Goal: Task Accomplishment & Management: Complete application form

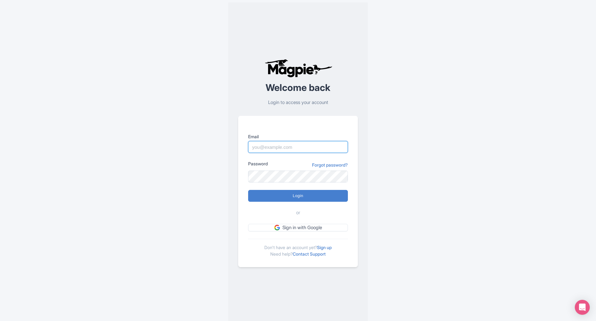
paste input "bajwa@bookingmaze.com"
type input "bajwa@bookingmaze.com"
click at [283, 194] on input "Login" at bounding box center [298, 196] width 100 height 12
type input "Logging in..."
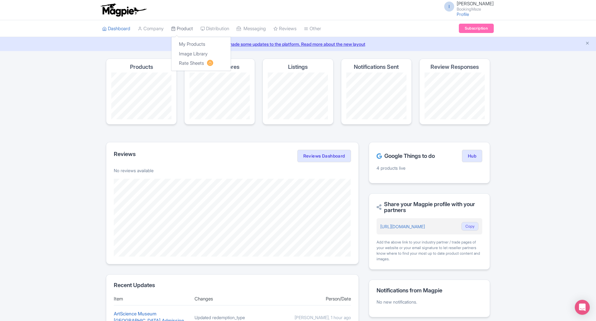
click at [185, 26] on link "Product" at bounding box center [182, 28] width 22 height 17
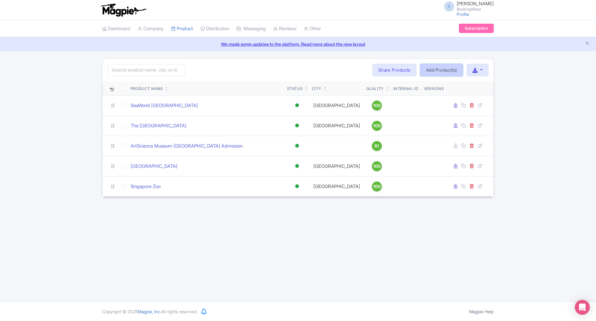
click at [440, 74] on link "Add Product(s)" at bounding box center [441, 70] width 43 height 12
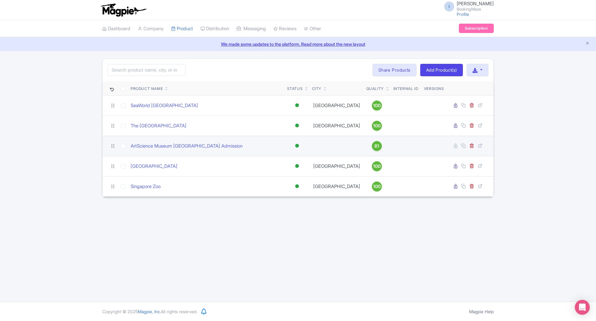
click at [326, 146] on td at bounding box center [336, 146] width 54 height 20
click at [197, 145] on link "ArtScience Museum Singapore Admission" at bounding box center [187, 146] width 112 height 7
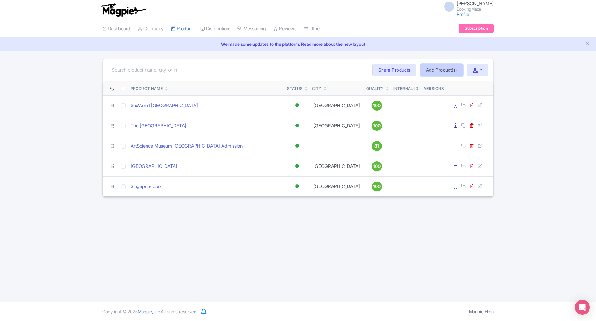
click at [424, 71] on link "Add Product(s)" at bounding box center [441, 70] width 43 height 12
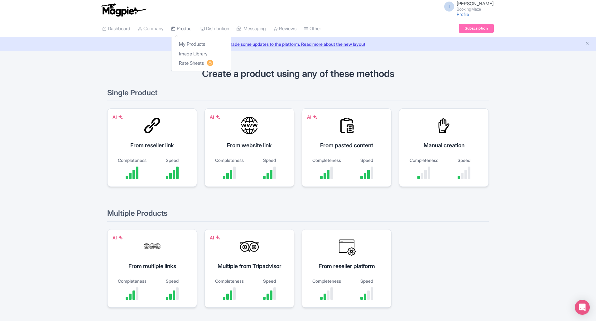
click at [190, 28] on link "Product" at bounding box center [182, 28] width 22 height 17
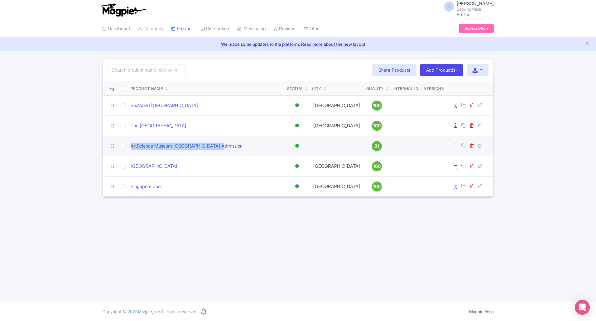
drag, startPoint x: 210, startPoint y: 148, endPoint x: 130, endPoint y: 146, distance: 80.4
click at [130, 146] on td "ArtScience Museum Singapore Admission" at bounding box center [206, 146] width 156 height 20
copy link "ArtScience Museum Singapore Admission"
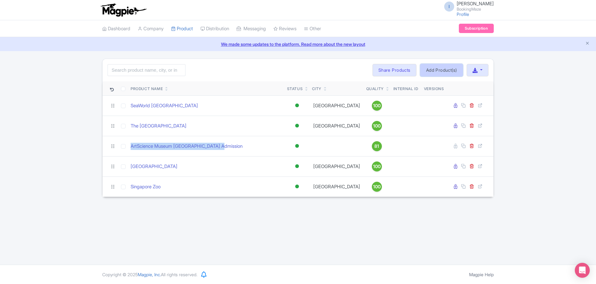
click at [431, 76] on link "Add Product(s)" at bounding box center [441, 70] width 43 height 12
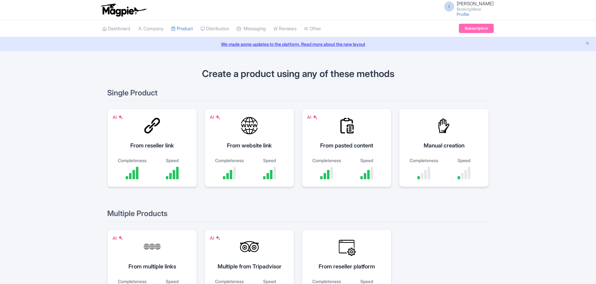
click at [231, 134] on div "AI From website link Completeness Speed" at bounding box center [249, 147] width 90 height 79
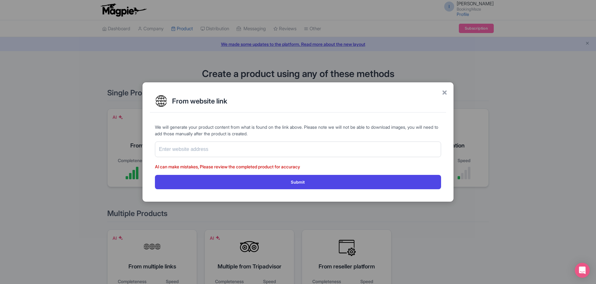
click at [225, 140] on form "We will generate your product content from what is found on the link above. Ple…" at bounding box center [298, 156] width 286 height 65
click at [228, 146] on input "text" at bounding box center [298, 149] width 286 height 16
paste input "[URL][DOMAIN_NAME]"
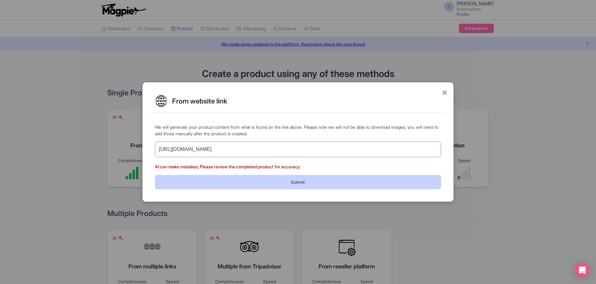
type input "[URL][DOMAIN_NAME]"
click at [233, 185] on button "Submit" at bounding box center [298, 182] width 286 height 14
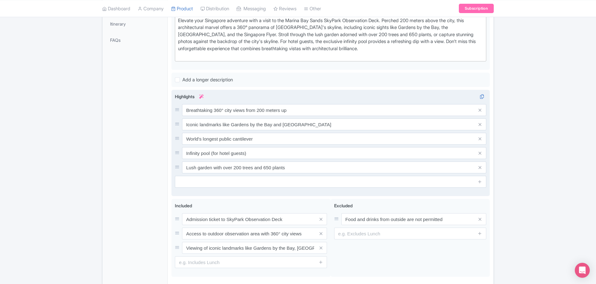
scroll to position [218, 0]
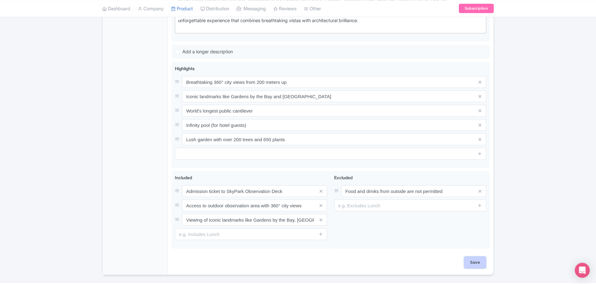
click at [473, 261] on input "Save" at bounding box center [475, 262] width 22 height 12
type input "Saving..."
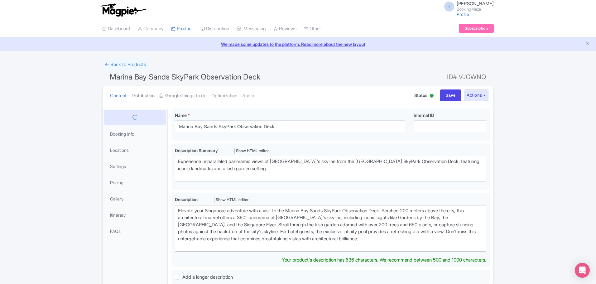
click at [148, 98] on link "Distribution" at bounding box center [142, 96] width 23 height 20
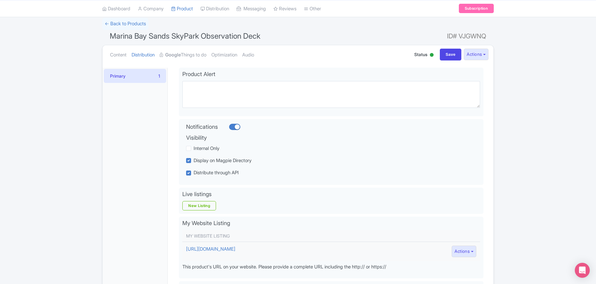
scroll to position [31, 0]
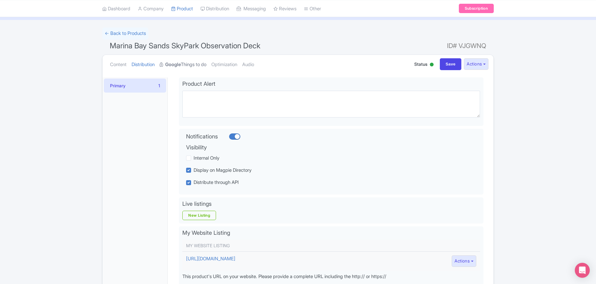
click at [181, 65] on strong "Google" at bounding box center [173, 64] width 16 height 7
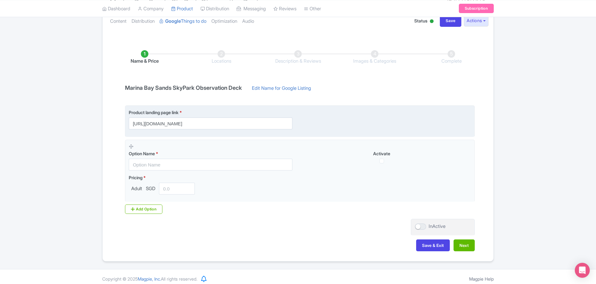
scroll to position [79, 0]
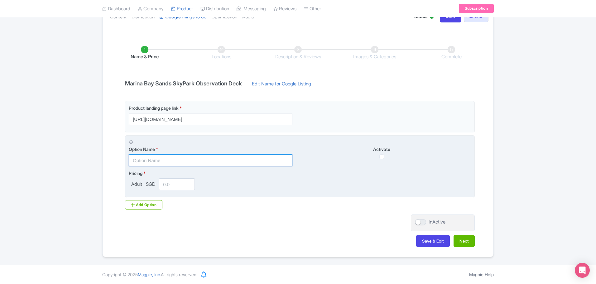
click at [209, 160] on input "text" at bounding box center [211, 160] width 164 height 12
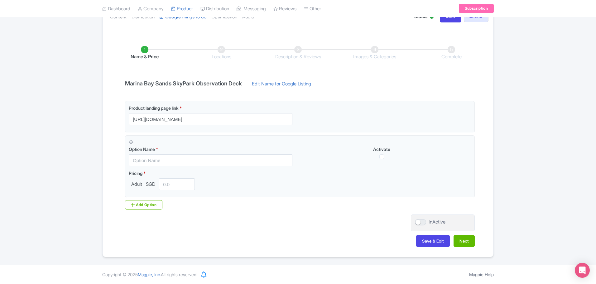
scroll to position [79, 0]
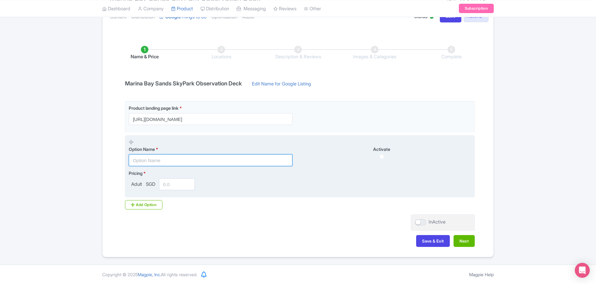
click at [208, 160] on input "text" at bounding box center [211, 160] width 164 height 12
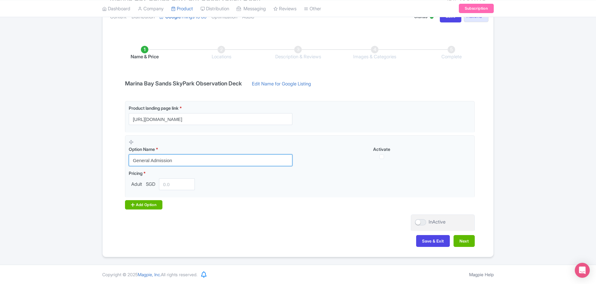
type input "General Admission"
click at [140, 206] on div "Add Option" at bounding box center [143, 204] width 37 height 9
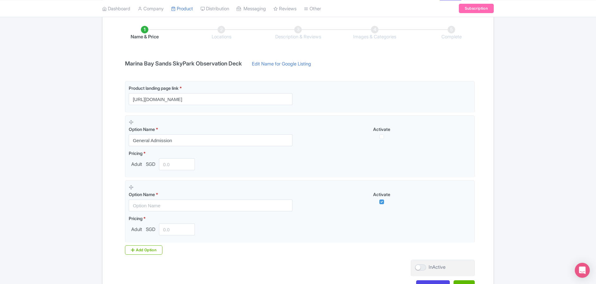
scroll to position [110, 0]
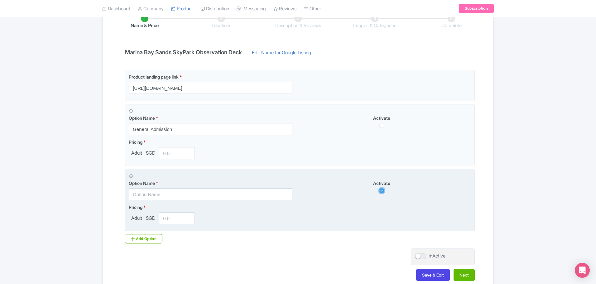
click at [381, 190] on input "checkbox" at bounding box center [381, 190] width 5 height 5
checkbox input "false"
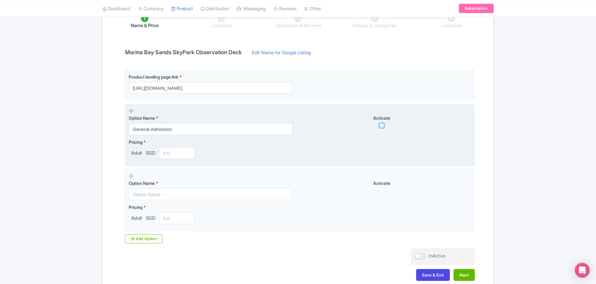
click at [383, 125] on input "checkbox" at bounding box center [381, 125] width 5 height 5
checkbox input "true"
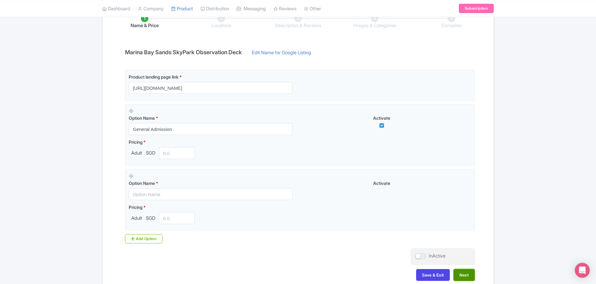
click at [462, 274] on button "Next" at bounding box center [463, 275] width 21 height 12
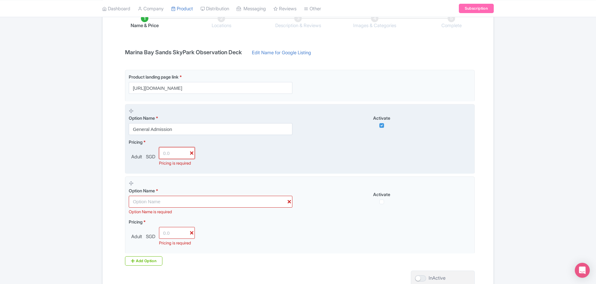
click at [171, 150] on input "number" at bounding box center [177, 153] width 36 height 12
click at [171, 156] on input "number" at bounding box center [177, 153] width 36 height 12
type input "1"
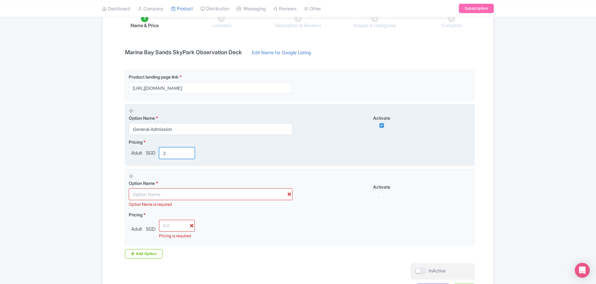
type input "26"
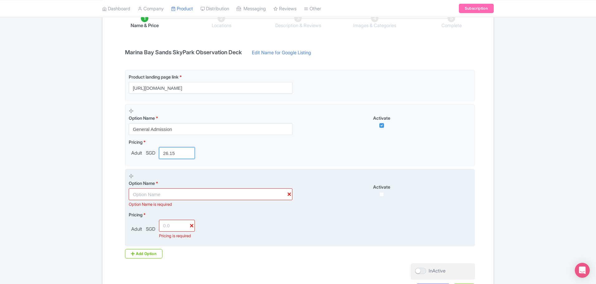
type input "26.15"
click at [318, 229] on div "Pricing * Adult SGD Pricing is required" at bounding box center [300, 225] width 342 height 28
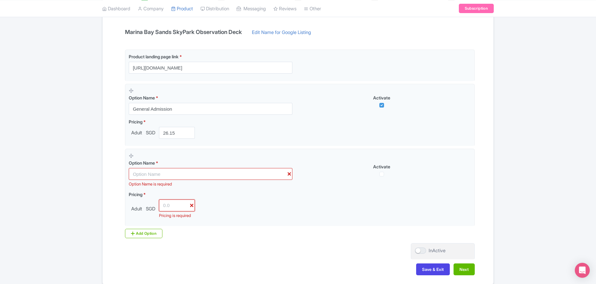
scroll to position [165, 0]
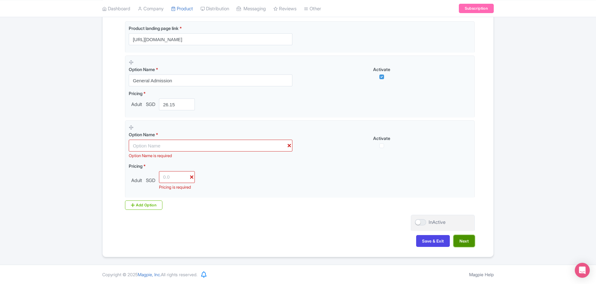
click at [461, 237] on button "Next" at bounding box center [463, 241] width 21 height 12
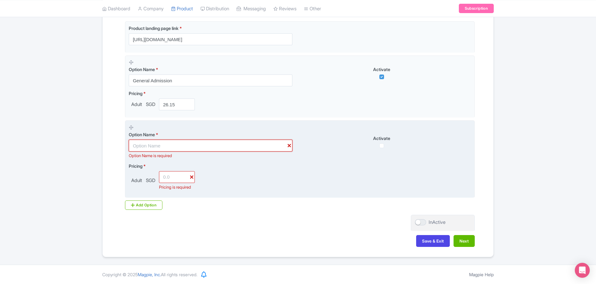
click at [289, 140] on input "text" at bounding box center [211, 146] width 164 height 12
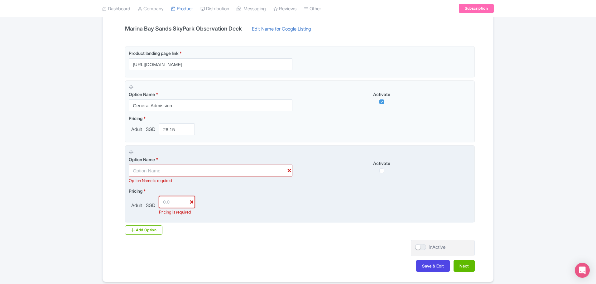
click at [190, 205] on input "number" at bounding box center [177, 202] width 36 height 12
click at [130, 154] on icon at bounding box center [131, 152] width 5 height 5
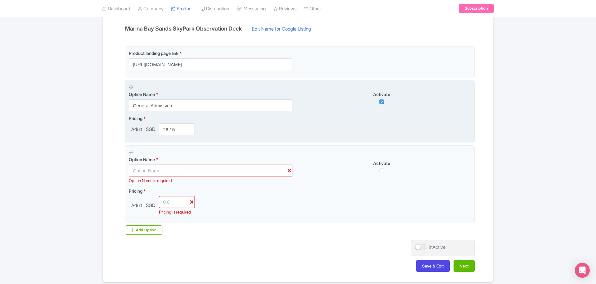
scroll to position [89, 0]
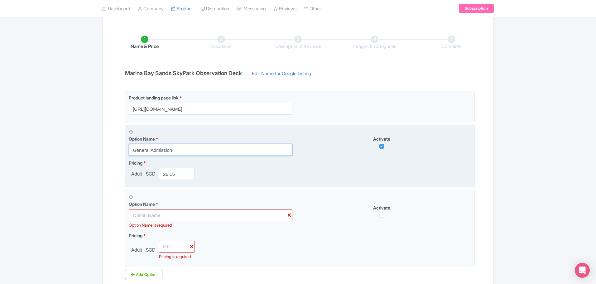
click at [131, 154] on input "General Admission" at bounding box center [211, 150] width 164 height 12
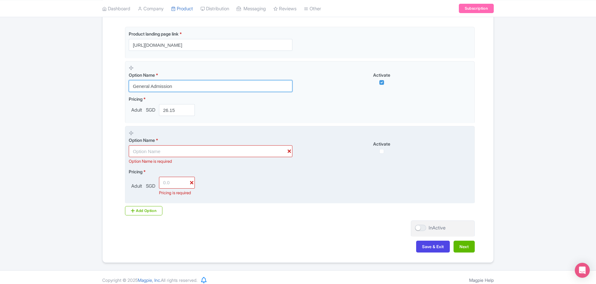
scroll to position [165, 0]
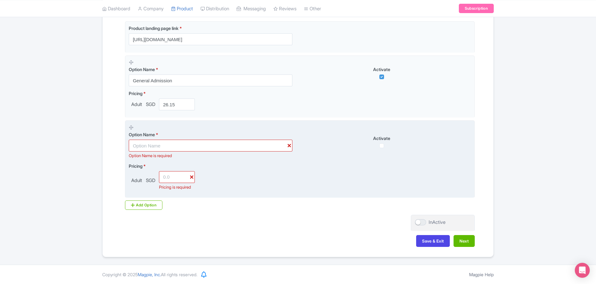
click at [280, 153] on div "Option Name is required" at bounding box center [211, 156] width 164 height 6
click at [289, 140] on input "text" at bounding box center [211, 146] width 164 height 12
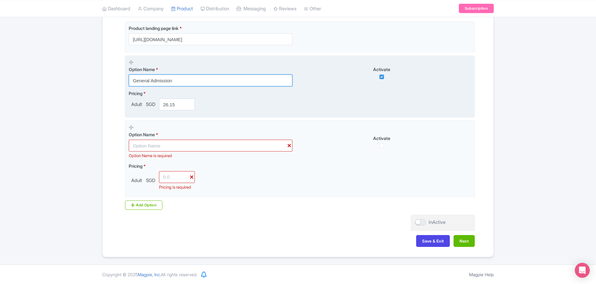
click at [181, 75] on input "General Admission" at bounding box center [211, 80] width 164 height 12
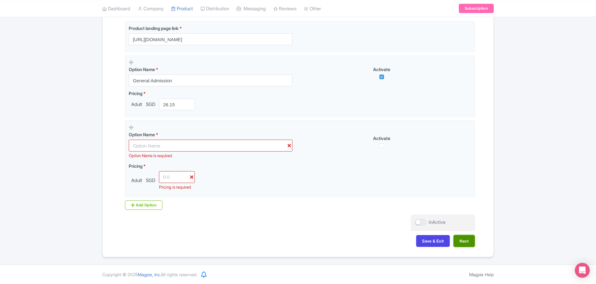
click at [464, 240] on button "Next" at bounding box center [463, 241] width 21 height 12
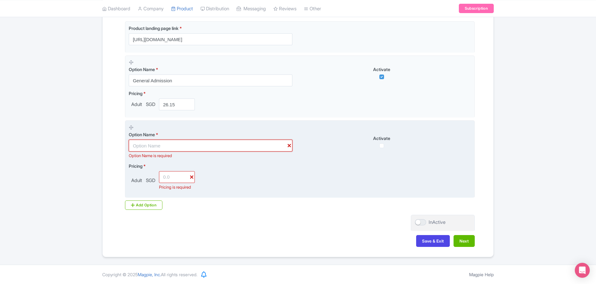
click at [286, 140] on input "text" at bounding box center [211, 146] width 164 height 12
click at [383, 143] on input "checkbox" at bounding box center [381, 145] width 5 height 5
checkbox input "false"
drag, startPoint x: 324, startPoint y: 176, endPoint x: 253, endPoint y: 165, distance: 71.9
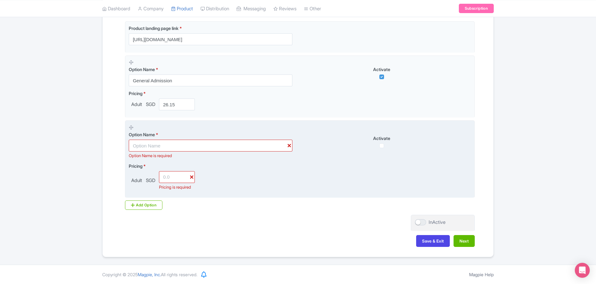
click at [253, 165] on div "Pricing * Adult SGD Pricing is required" at bounding box center [300, 177] width 342 height 28
click at [131, 125] on icon at bounding box center [131, 127] width 5 height 5
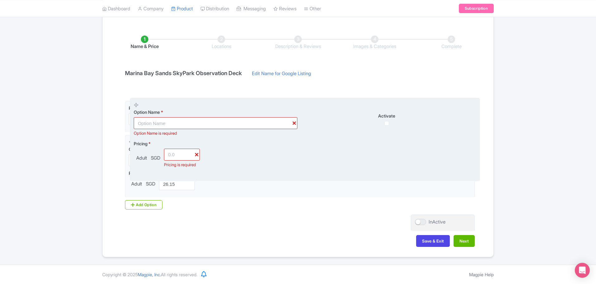
drag, startPoint x: 131, startPoint y: 123, endPoint x: 135, endPoint y: 107, distance: 16.0
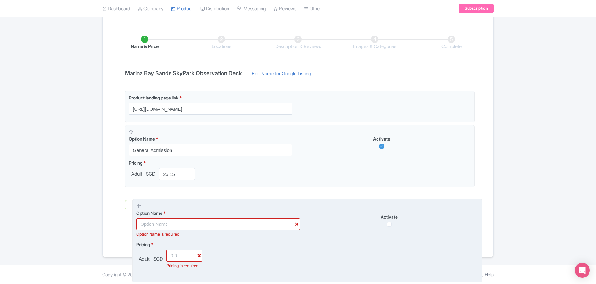
drag, startPoint x: 131, startPoint y: 97, endPoint x: 139, endPoint y: 205, distance: 108.4
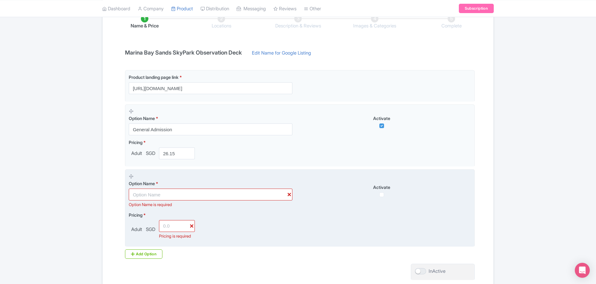
scroll to position [120, 0]
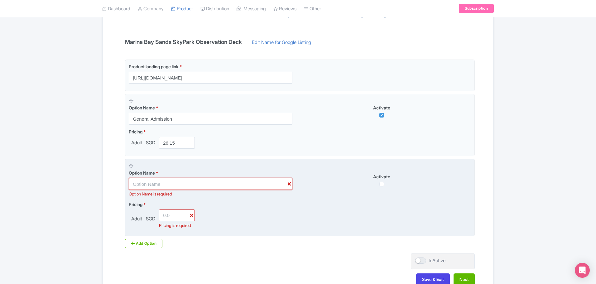
click at [290, 185] on input "text" at bounding box center [211, 184] width 164 height 12
click at [288, 183] on input "text" at bounding box center [211, 184] width 164 height 12
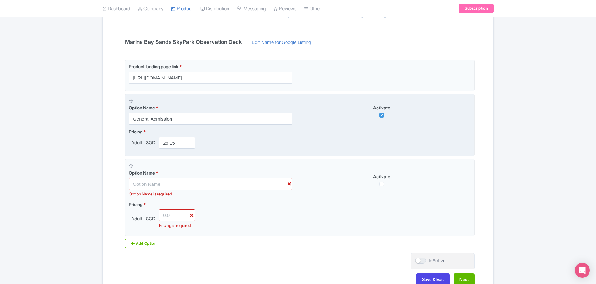
click at [314, 145] on div "Pricing * Adult SGD 26.15" at bounding box center [300, 138] width 342 height 20
click at [383, 115] on input "checkbox" at bounding box center [381, 115] width 5 height 5
checkbox input "false"
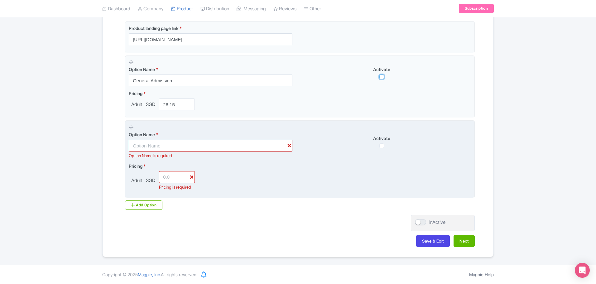
scroll to position [165, 0]
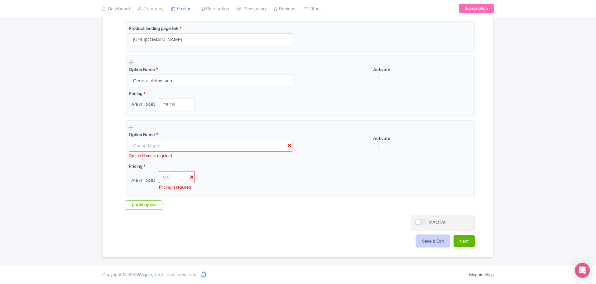
click at [440, 243] on button "Save & Exit" at bounding box center [433, 241] width 34 height 12
click at [461, 241] on button "Next" at bounding box center [463, 241] width 21 height 12
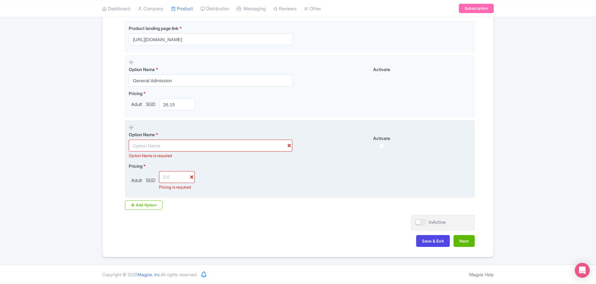
drag, startPoint x: 299, startPoint y: 124, endPoint x: 131, endPoint y: 120, distance: 168.3
click at [131, 125] on icon at bounding box center [131, 127] width 5 height 5
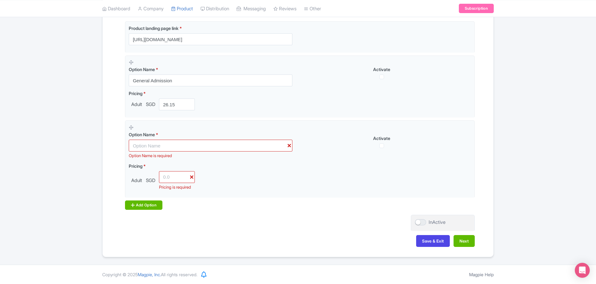
click at [152, 205] on div "Add Option" at bounding box center [143, 204] width 37 height 9
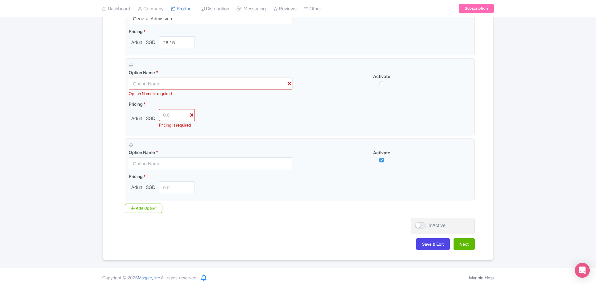
scroll to position [230, 0]
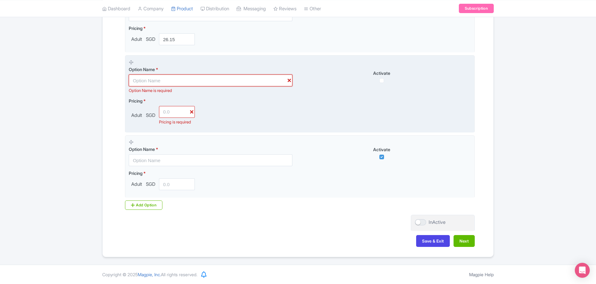
click at [169, 77] on input "text" at bounding box center [211, 80] width 164 height 12
click at [172, 109] on input "number" at bounding box center [177, 112] width 36 height 12
click at [380, 78] on input "checkbox" at bounding box center [381, 80] width 5 height 5
checkbox input "true"
click at [289, 74] on input "text" at bounding box center [211, 80] width 164 height 12
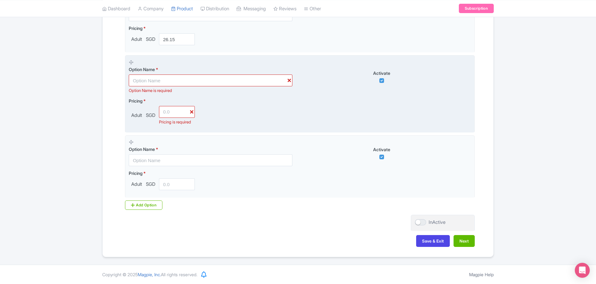
click at [243, 88] on div "Option Name is required" at bounding box center [211, 91] width 164 height 6
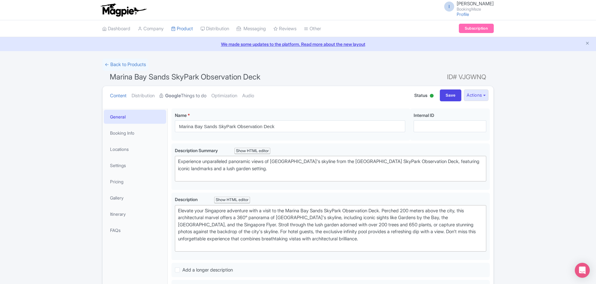
click at [193, 99] on link "Google Things to do" at bounding box center [183, 96] width 47 height 20
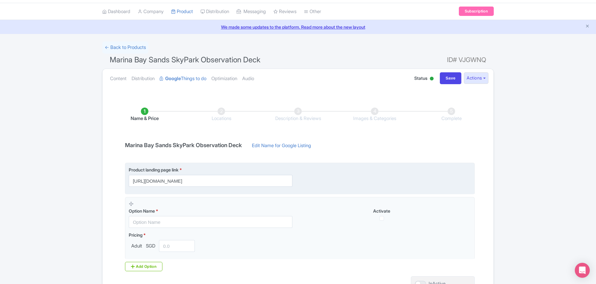
scroll to position [62, 0]
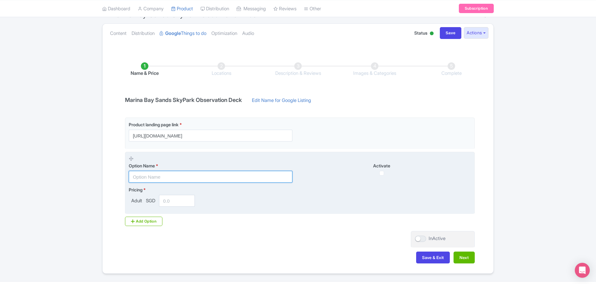
click at [250, 177] on input "text" at bounding box center [211, 177] width 164 height 12
type input "General Admmission"
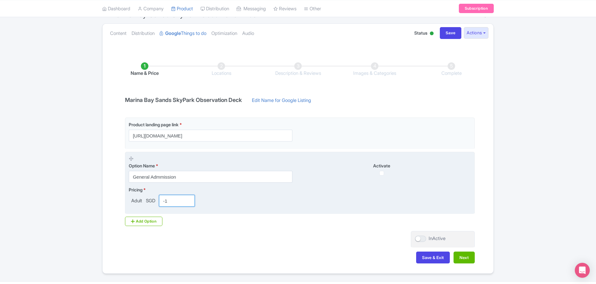
click at [188, 203] on input "-1" at bounding box center [177, 201] width 36 height 12
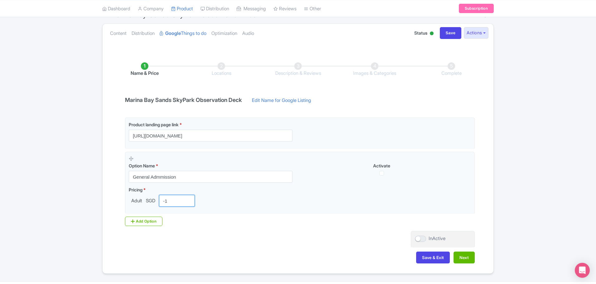
drag, startPoint x: 176, startPoint y: 204, endPoint x: 86, endPoint y: 212, distance: 90.4
click at [86, 212] on div "← Back to Products Marina Bay Sands SkyPark Observation Deck ID# VJGWNQ Content…" at bounding box center [298, 134] width 596 height 277
type input "26"
type input "26.15"
click at [467, 257] on button "Next" at bounding box center [463, 257] width 21 height 12
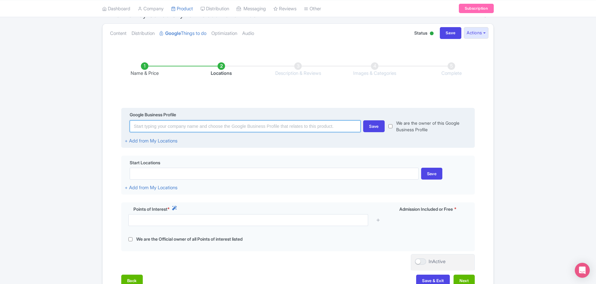
click at [184, 129] on input at bounding box center [245, 126] width 231 height 12
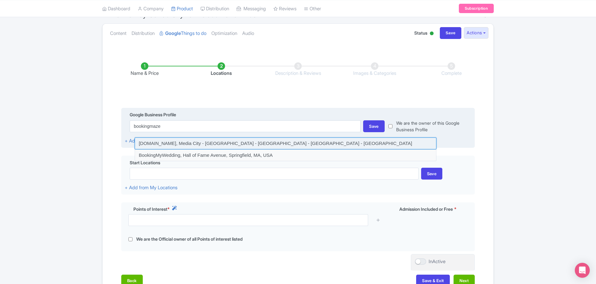
click at [175, 143] on input at bounding box center [286, 143] width 302 height 12
type input "[DOMAIN_NAME], Media City - [GEOGRAPHIC_DATA] - [GEOGRAPHIC_DATA] - [GEOGRAPHIC…"
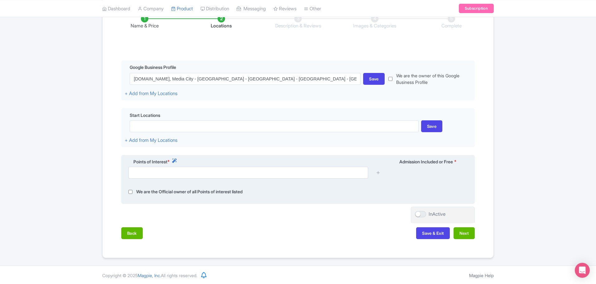
scroll to position [111, 0]
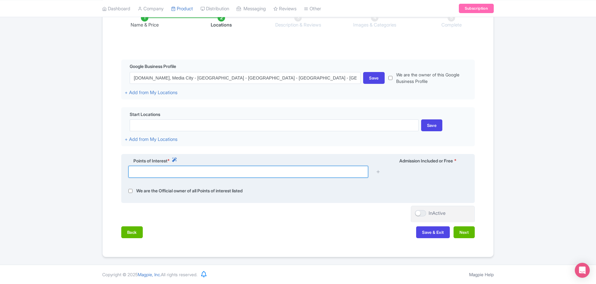
click at [166, 167] on input "text" at bounding box center [248, 172] width 240 height 12
click at [174, 158] on icon at bounding box center [174, 159] width 5 height 5
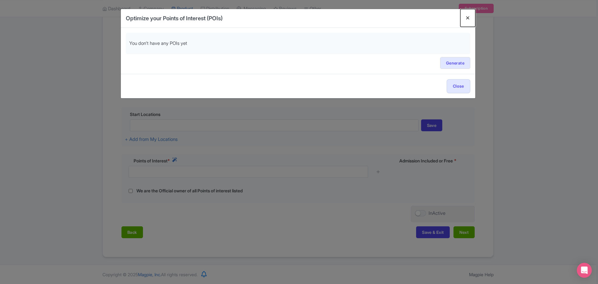
click at [464, 17] on button "Close" at bounding box center [467, 18] width 15 height 18
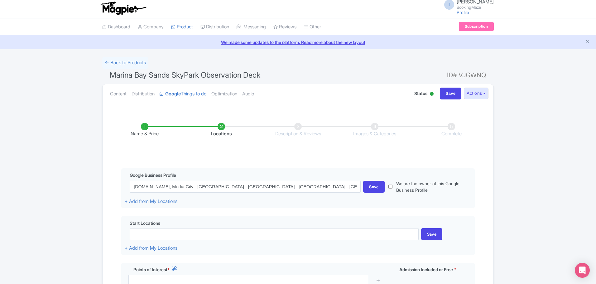
scroll to position [0, 0]
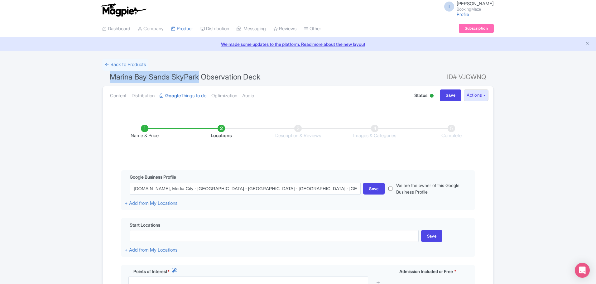
drag, startPoint x: 105, startPoint y: 75, endPoint x: 199, endPoint y: 83, distance: 94.1
click at [199, 83] on h1 "Marina Bay Sands SkyPark Observation Deck ID# VJGWNQ" at bounding box center [297, 78] width 391 height 15
copy span "Marina Bay Sands SkyPark"
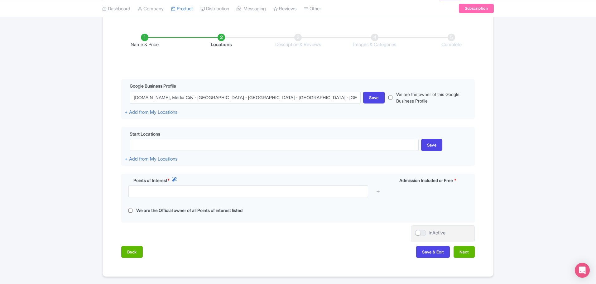
scroll to position [93, 0]
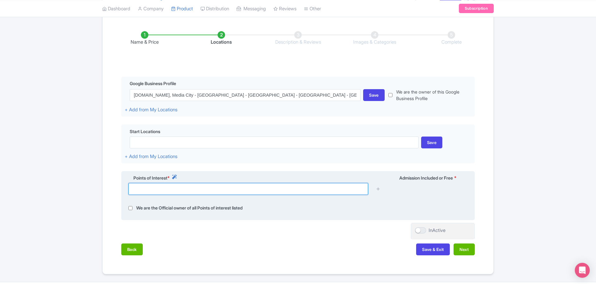
click at [174, 186] on input "text" at bounding box center [248, 189] width 240 height 12
paste input "Marina Bay Sands SkyPark"
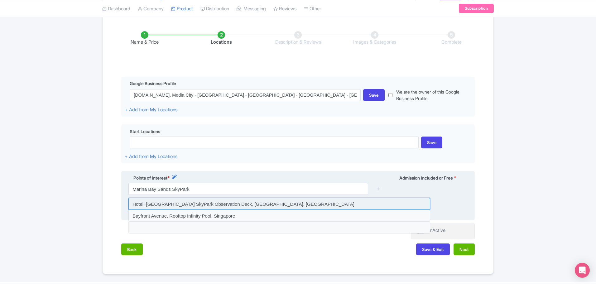
click at [212, 208] on input at bounding box center [279, 204] width 302 height 12
type input "Hotel, [GEOGRAPHIC_DATA] SkyPark Observation Deck, [GEOGRAPHIC_DATA], [GEOGRAPH…"
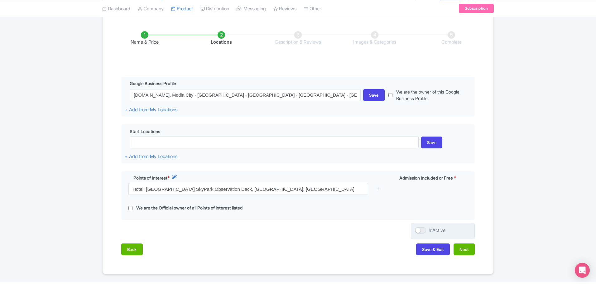
click at [425, 230] on div at bounding box center [420, 230] width 11 height 6
click at [419, 230] on input "InActive" at bounding box center [417, 230] width 4 height 4
checkbox input "true"
click at [458, 250] on button "Next" at bounding box center [463, 249] width 21 height 12
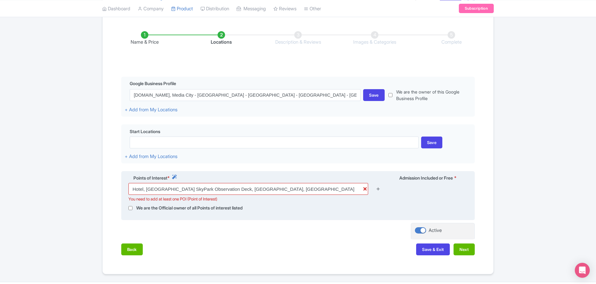
click at [377, 189] on icon at bounding box center [378, 188] width 5 height 5
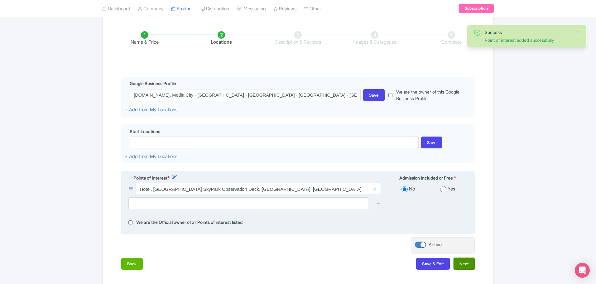
click at [474, 268] on button "Next" at bounding box center [463, 264] width 21 height 12
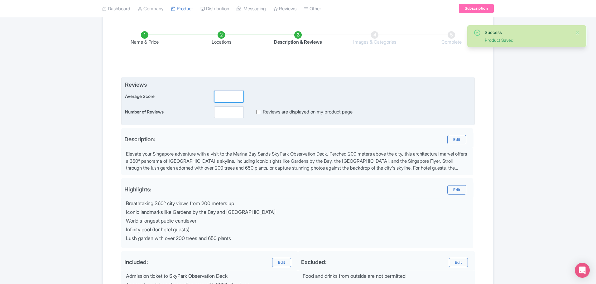
click at [228, 94] on input "number" at bounding box center [229, 97] width 30 height 12
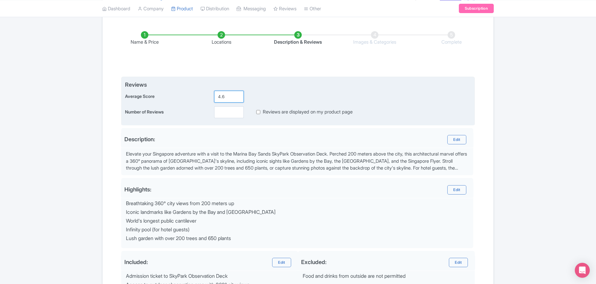
type input "4.6"
click at [226, 106] on input "number" at bounding box center [229, 112] width 30 height 12
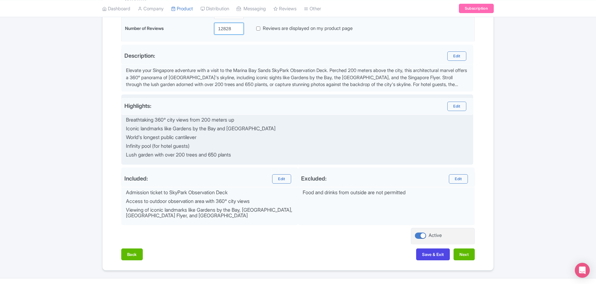
scroll to position [187, 0]
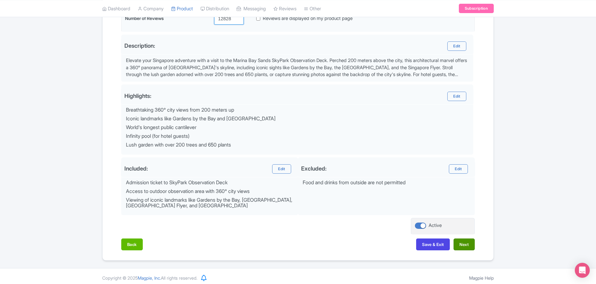
type input "12828"
click at [463, 244] on button "Next" at bounding box center [463, 244] width 21 height 12
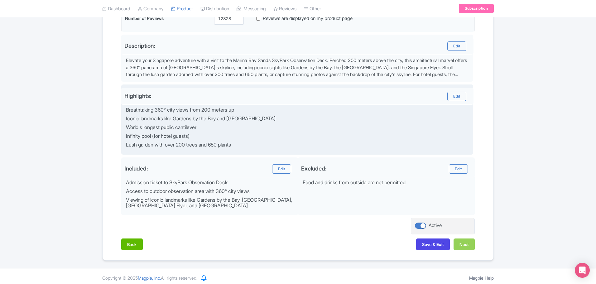
scroll to position [38, 0]
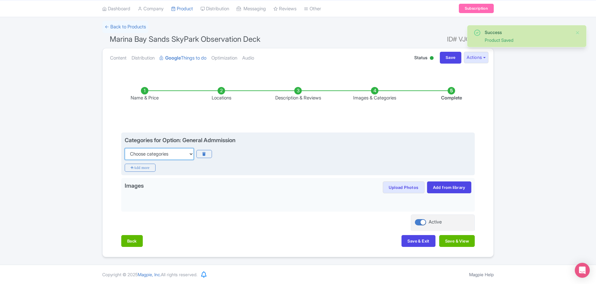
click at [190, 152] on select "Choose categories Adults Only Animals Audio Guide Beaches Bike Tours Boat Tours…" at bounding box center [159, 154] width 69 height 12
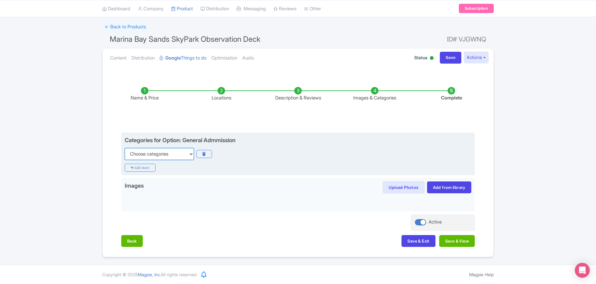
select select "day-trips"
click at [125, 148] on select "Choose categories Adults Only Animals Audio Guide Beaches Bike Tours Boat Tours…" at bounding box center [159, 154] width 69 height 12
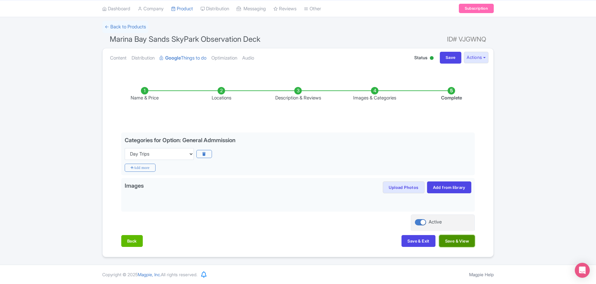
click at [454, 242] on button "Save & View" at bounding box center [457, 241] width 36 height 12
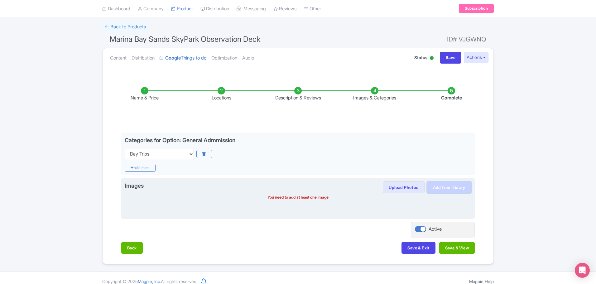
click at [437, 182] on link "Add from library" at bounding box center [449, 187] width 44 height 12
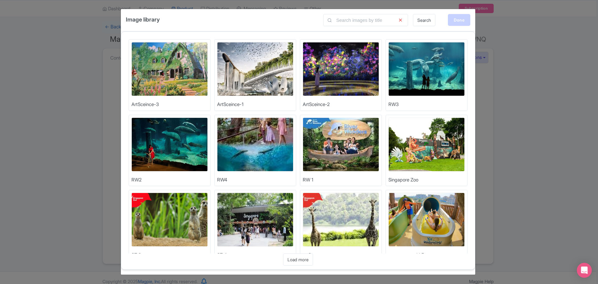
click at [457, 21] on div "Done" at bounding box center [459, 20] width 22 height 12
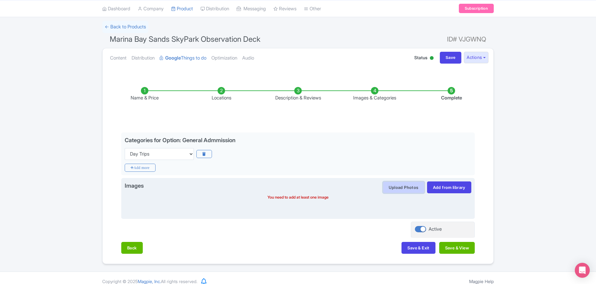
click at [398, 189] on button "Upload Photos" at bounding box center [403, 187] width 41 height 12
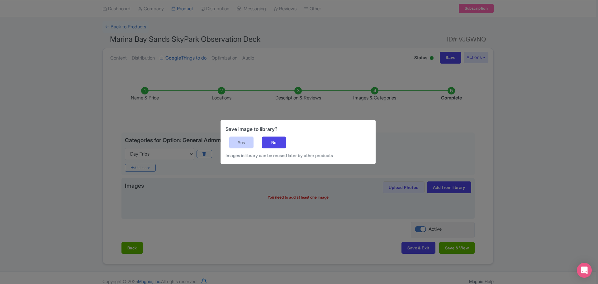
click at [248, 140] on div "Yes" at bounding box center [241, 142] width 24 height 12
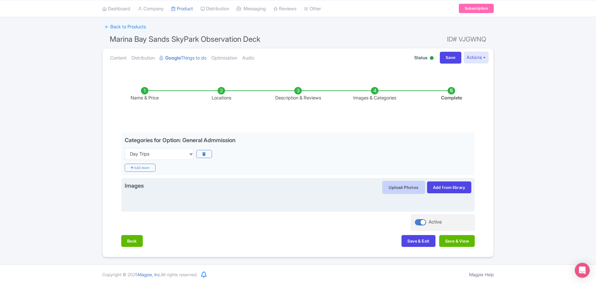
click at [403, 191] on button "Upload Photos" at bounding box center [403, 187] width 41 height 12
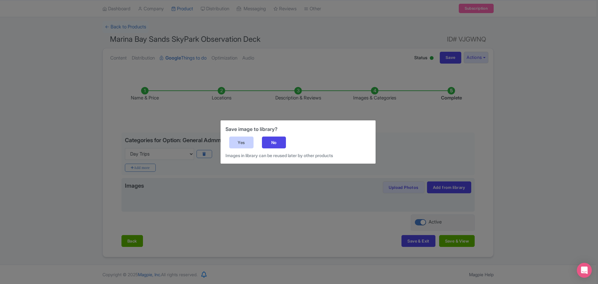
click at [245, 144] on div "Yes" at bounding box center [241, 142] width 24 height 12
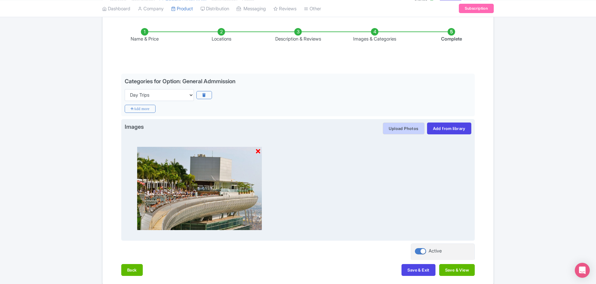
scroll to position [100, 0]
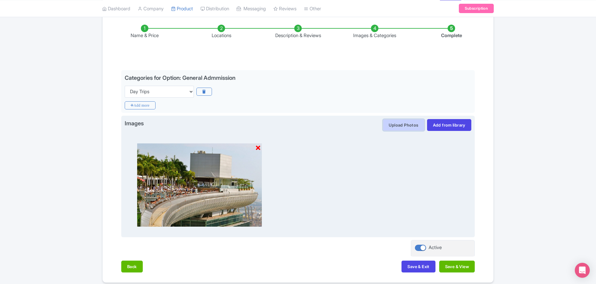
click at [419, 127] on button "Upload Photos" at bounding box center [403, 125] width 41 height 12
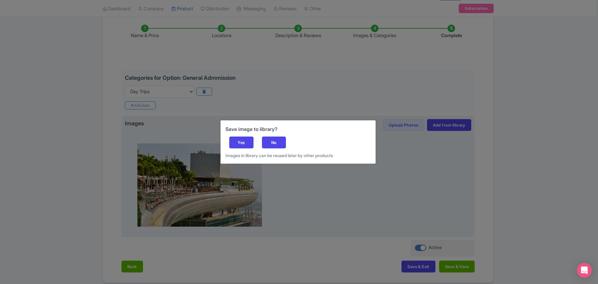
click at [222, 142] on div "Save image to library? Yes No Images in library can be reused later by other pr…" at bounding box center [298, 141] width 155 height 43
click at [235, 140] on div "Yes" at bounding box center [241, 142] width 24 height 12
